Goal: Check status: Check status

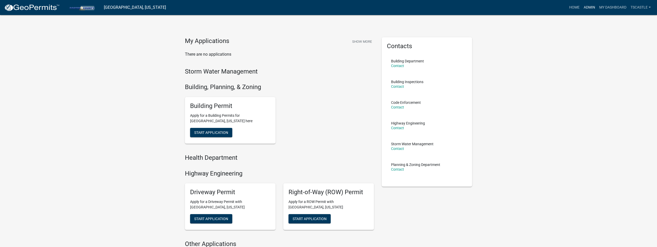
click at [587, 8] on link "Admin" at bounding box center [590, 8] width 16 height 10
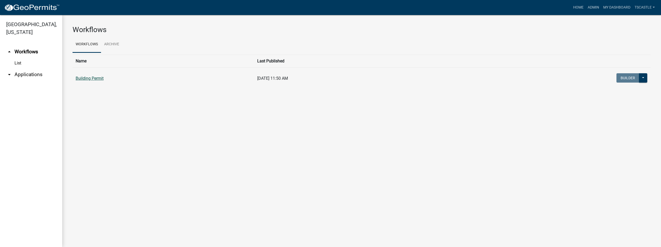
click at [84, 79] on link "Building Permit" at bounding box center [90, 78] width 28 height 5
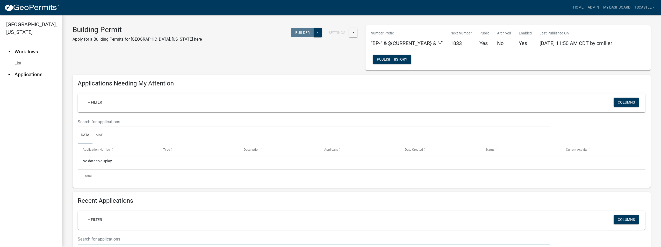
click at [89, 242] on input "text" at bounding box center [314, 239] width 472 height 11
type input "25-706"
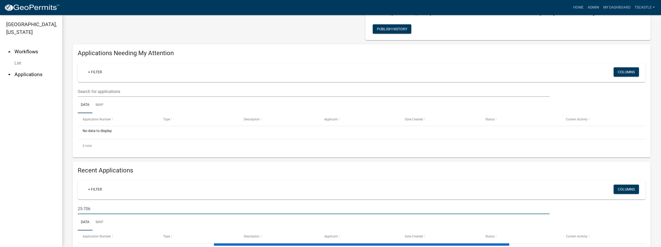
scroll to position [70, 0]
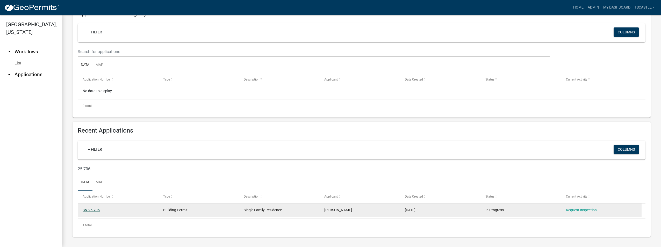
click at [91, 210] on link "SN-25-706" at bounding box center [91, 210] width 17 height 4
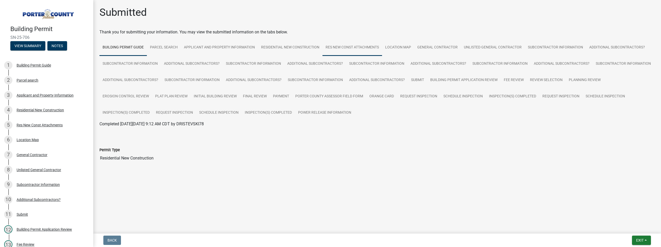
click at [345, 49] on link "Res New Const Attachments" at bounding box center [352, 47] width 60 height 17
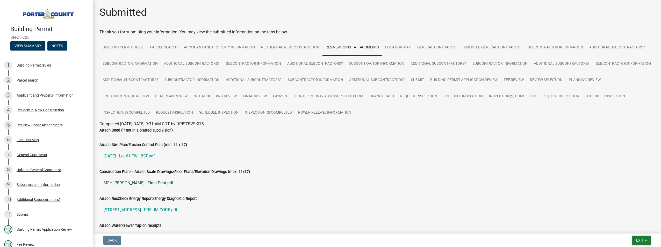
click at [135, 182] on link "MFH-[PERSON_NAME] - Final Print.pdf" at bounding box center [376, 183] width 555 height 12
click at [637, 240] on span "Exit" at bounding box center [640, 240] width 8 height 4
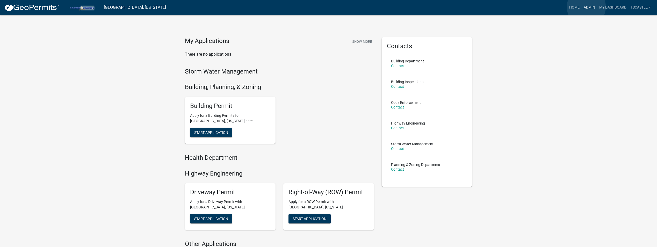
click at [586, 7] on link "Admin" at bounding box center [590, 8] width 16 height 10
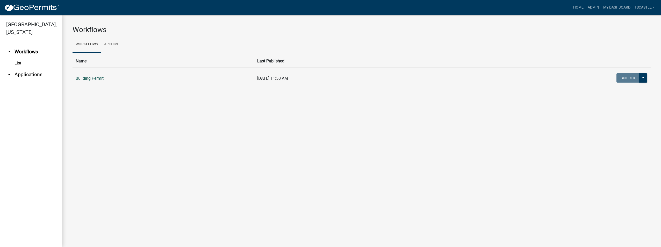
click at [99, 80] on link "Building Permit" at bounding box center [90, 78] width 28 height 5
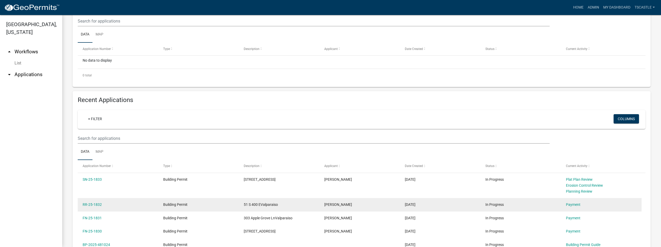
scroll to position [104, 0]
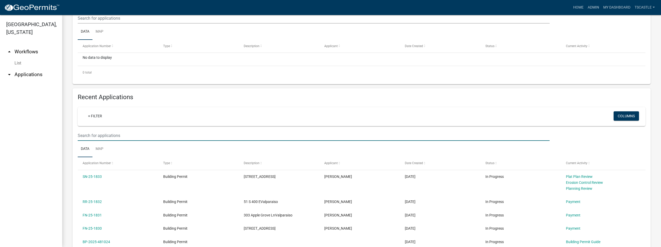
click at [92, 138] on input "text" at bounding box center [314, 135] width 472 height 11
click at [94, 135] on input "text" at bounding box center [314, 135] width 472 height 11
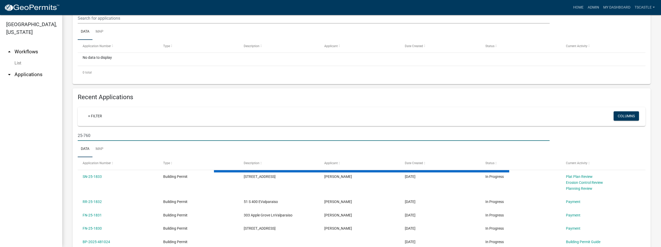
type input "25-760"
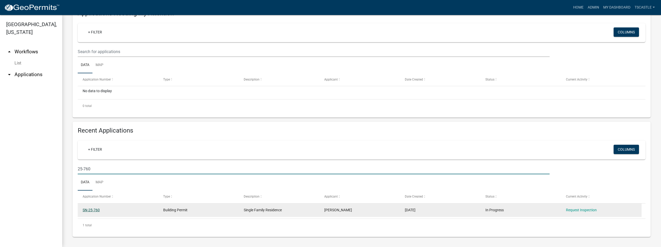
click at [97, 208] on link "SN-25-760" at bounding box center [91, 210] width 17 height 4
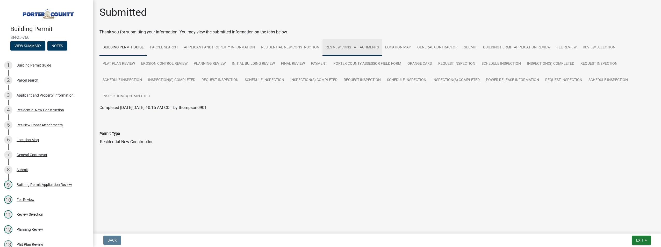
click at [351, 49] on link "Res New Const Attachments" at bounding box center [352, 47] width 60 height 17
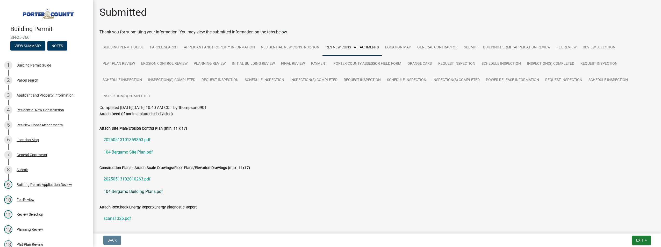
click at [134, 192] on link "104 Bergamo Building Plans.pdf" at bounding box center [376, 191] width 555 height 12
